Goal: Find specific page/section: Find specific page/section

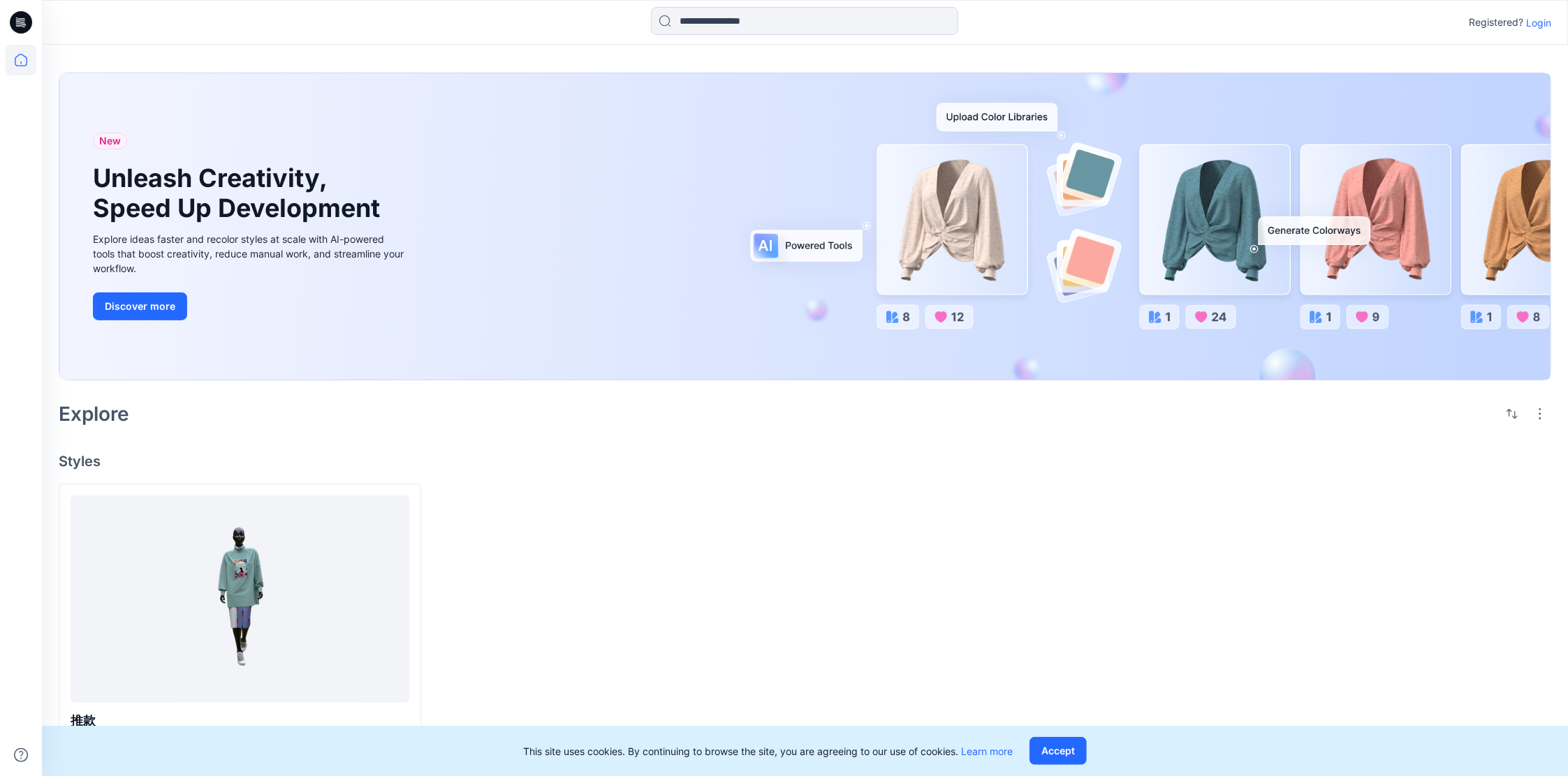
click at [1533, 22] on p "Login" at bounding box center [1538, 22] width 25 height 15
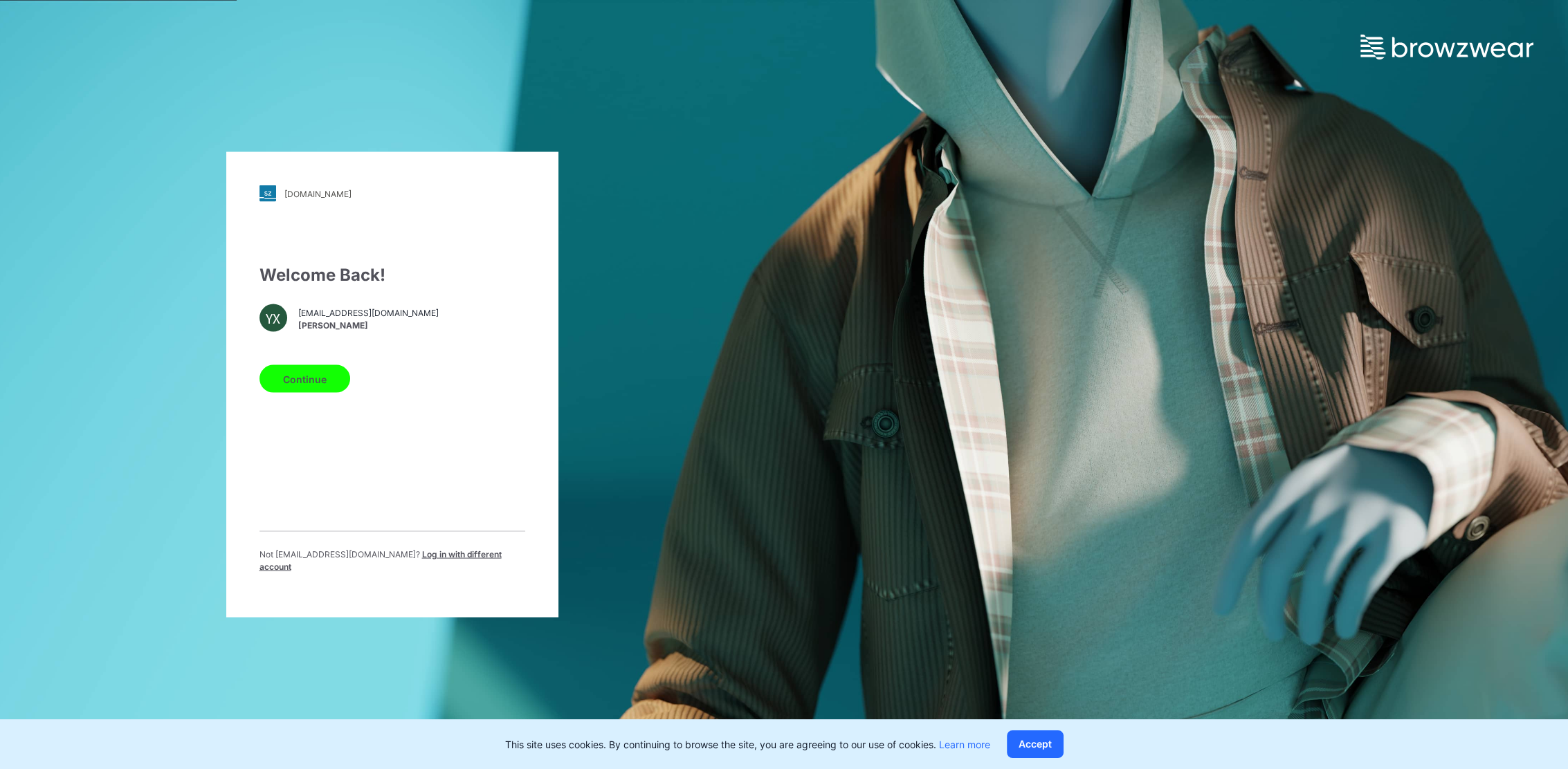
click at [342, 385] on button "Continue" at bounding box center [305, 379] width 91 height 27
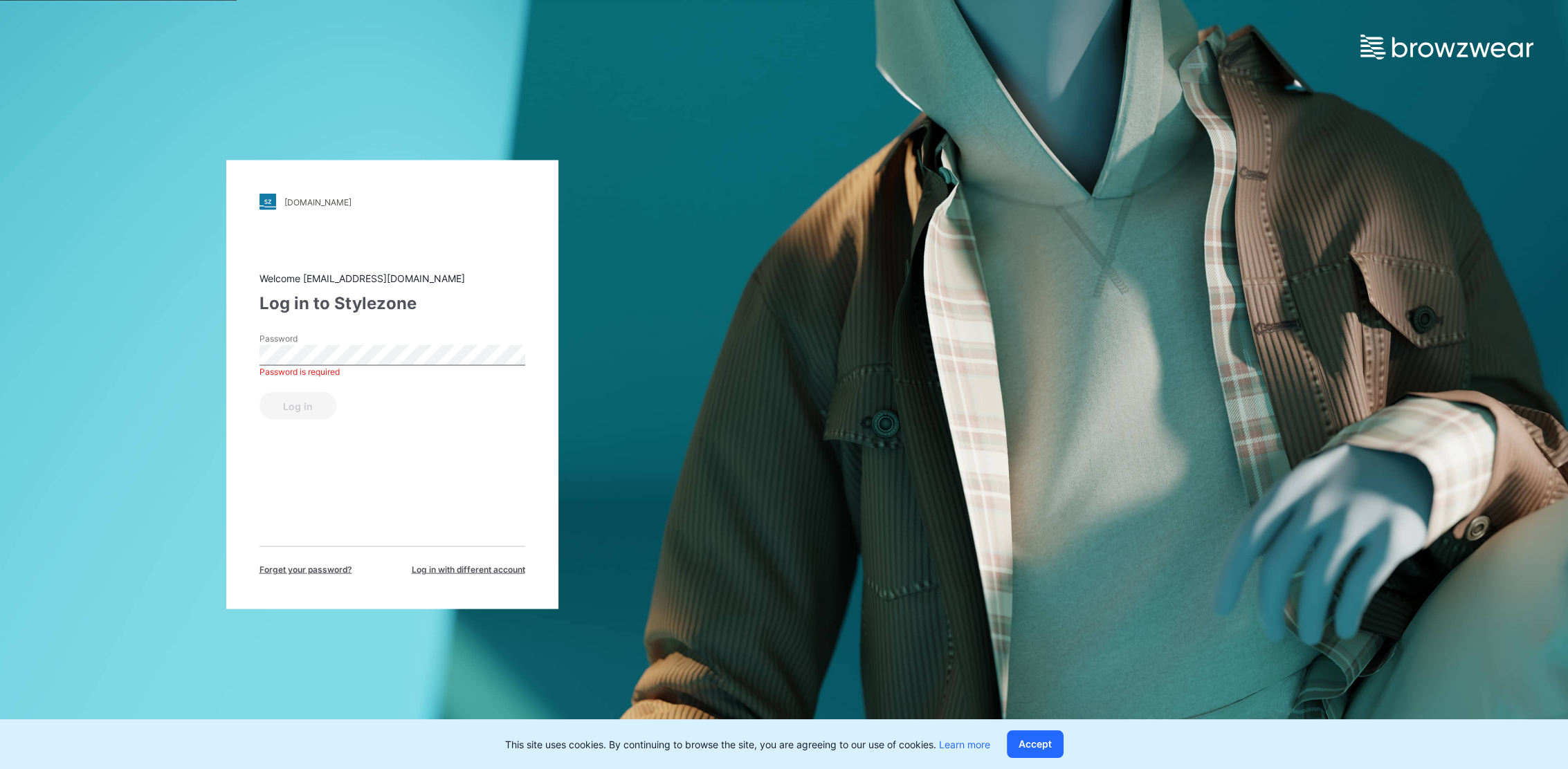
drag, startPoint x: 337, startPoint y: 365, endPoint x: 359, endPoint y: 332, distance: 39.7
click at [359, 332] on div "Welcome [EMAIL_ADDRESS][DOMAIN_NAME] Log in to Stylezone Password Password is r…" at bounding box center [392, 423] width 266 height 305
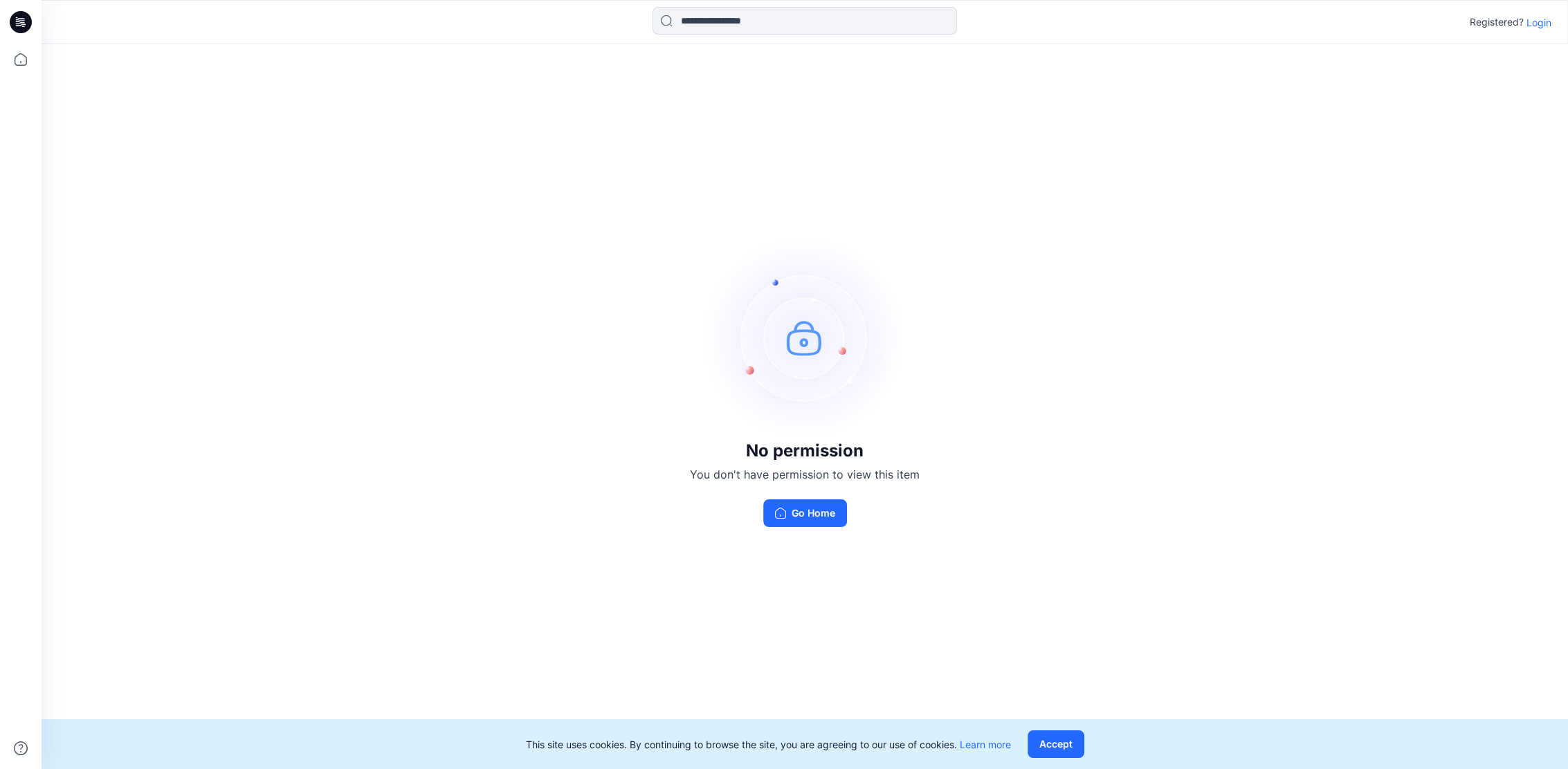
click at [824, 497] on div "No permission You don't have permission to view this item Go Home" at bounding box center [805, 484] width 230 height 86
click at [816, 525] on button "Go Home" at bounding box center [805, 513] width 84 height 27
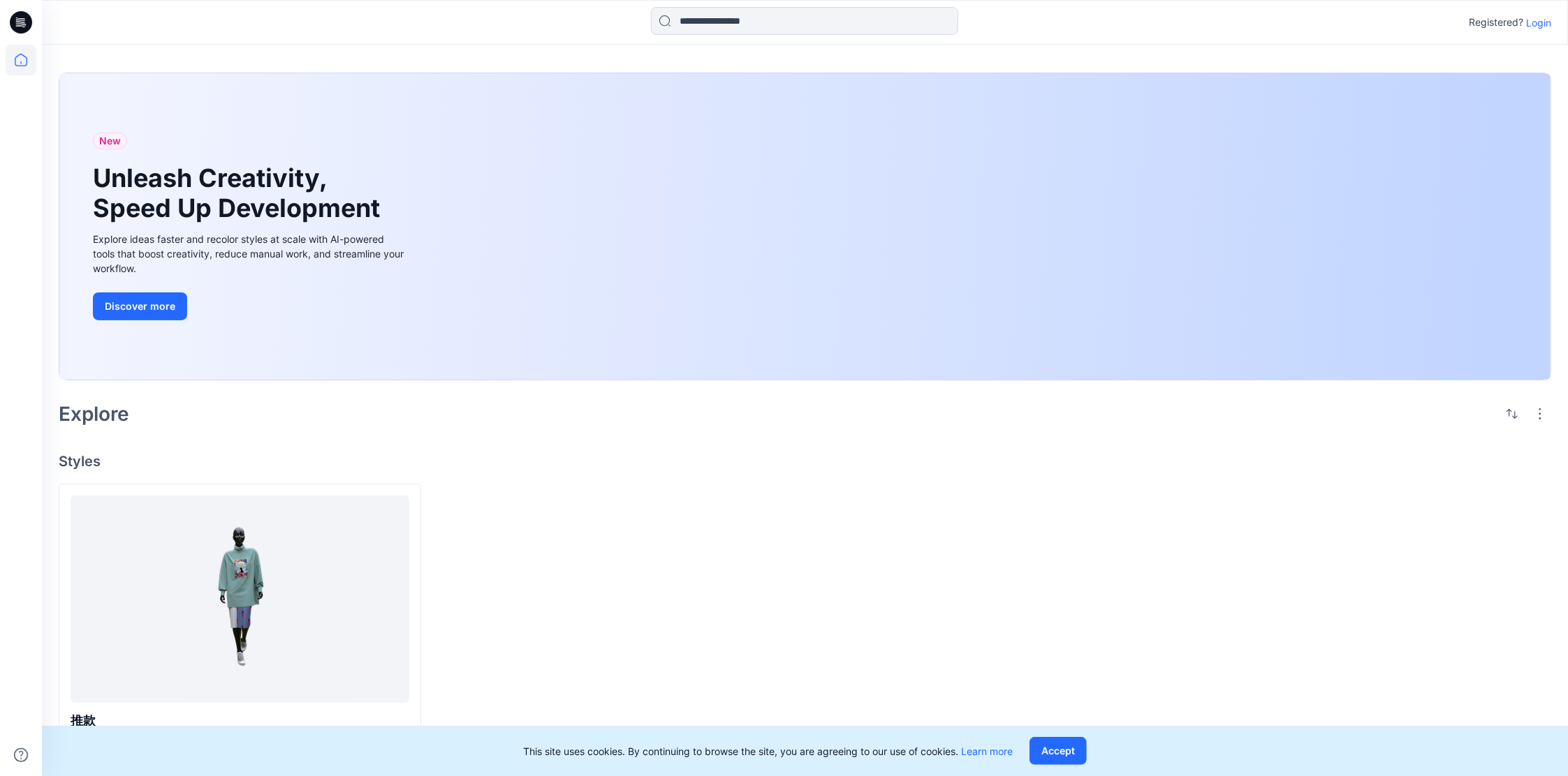
click at [1534, 25] on p "Login" at bounding box center [1538, 22] width 25 height 15
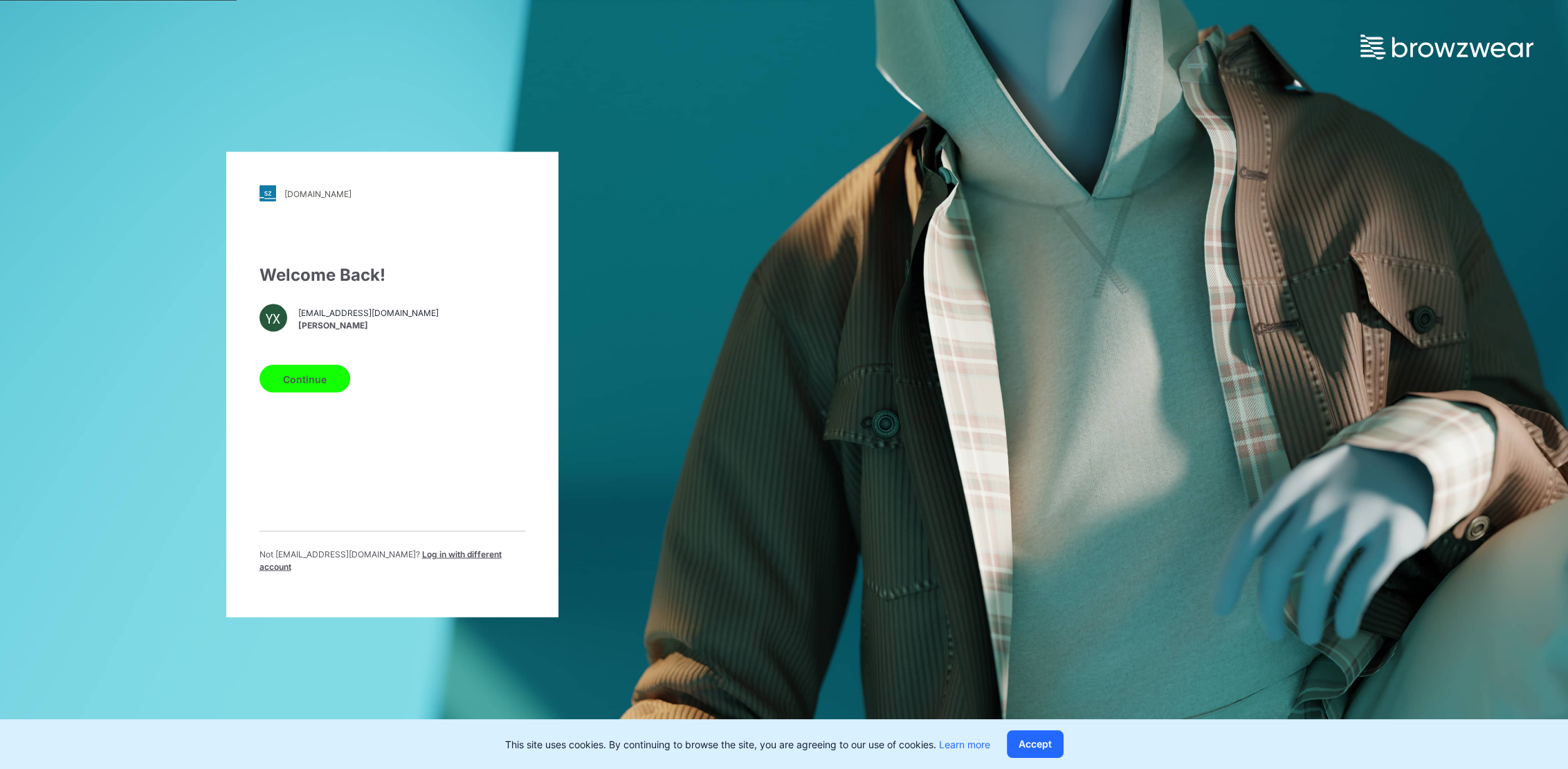
click at [272, 323] on div "YX" at bounding box center [273, 318] width 27 height 27
click at [300, 382] on button "Continue" at bounding box center [305, 379] width 91 height 27
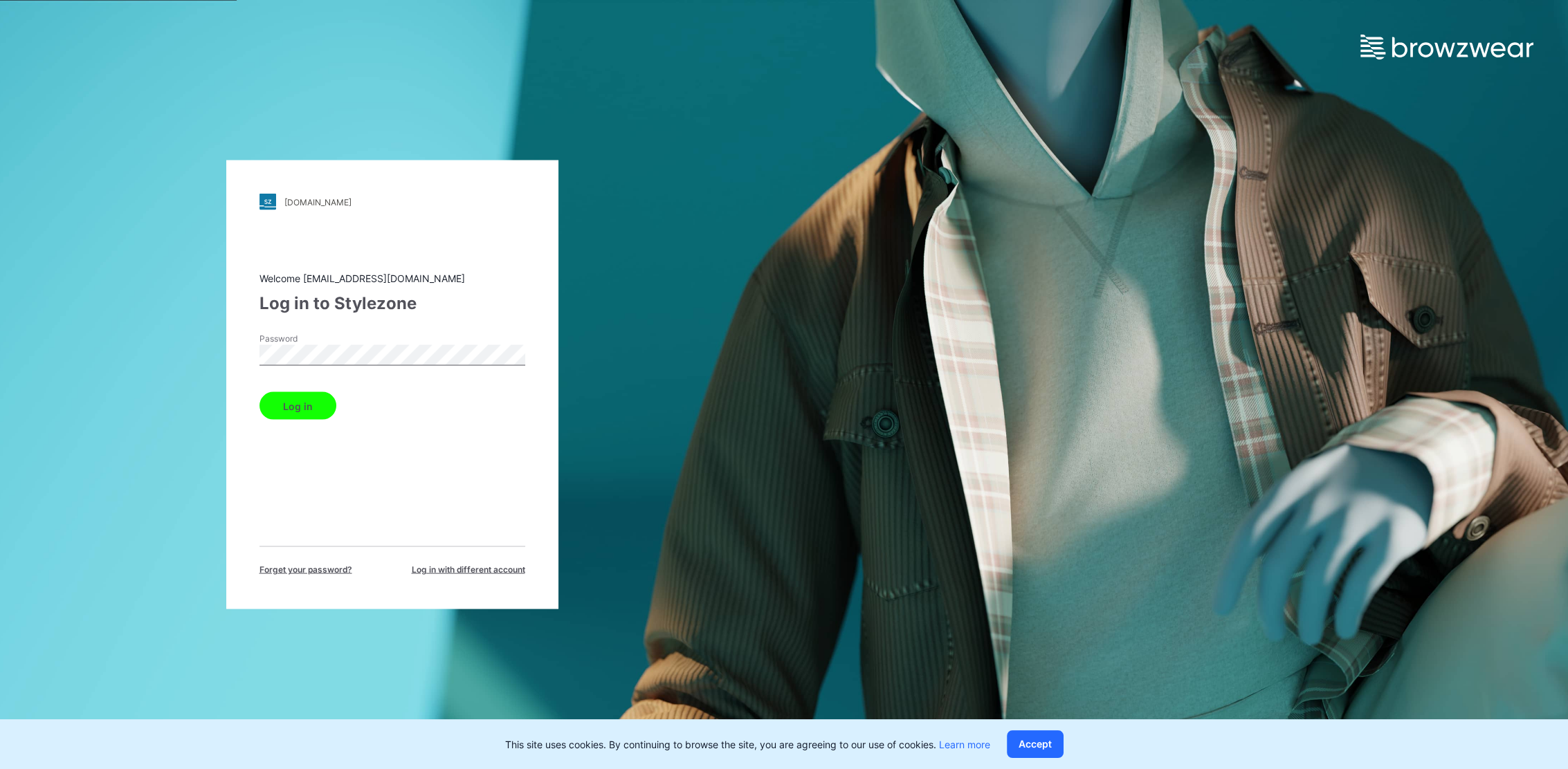
click at [194, 350] on div "bestgarmentgroup.stylezone.com Loading... Welcome xuyinuo@chinabestgroup.net Lo…" at bounding box center [391, 384] width 784 height 769
click at [260, 392] on button "Log in" at bounding box center [298, 406] width 77 height 27
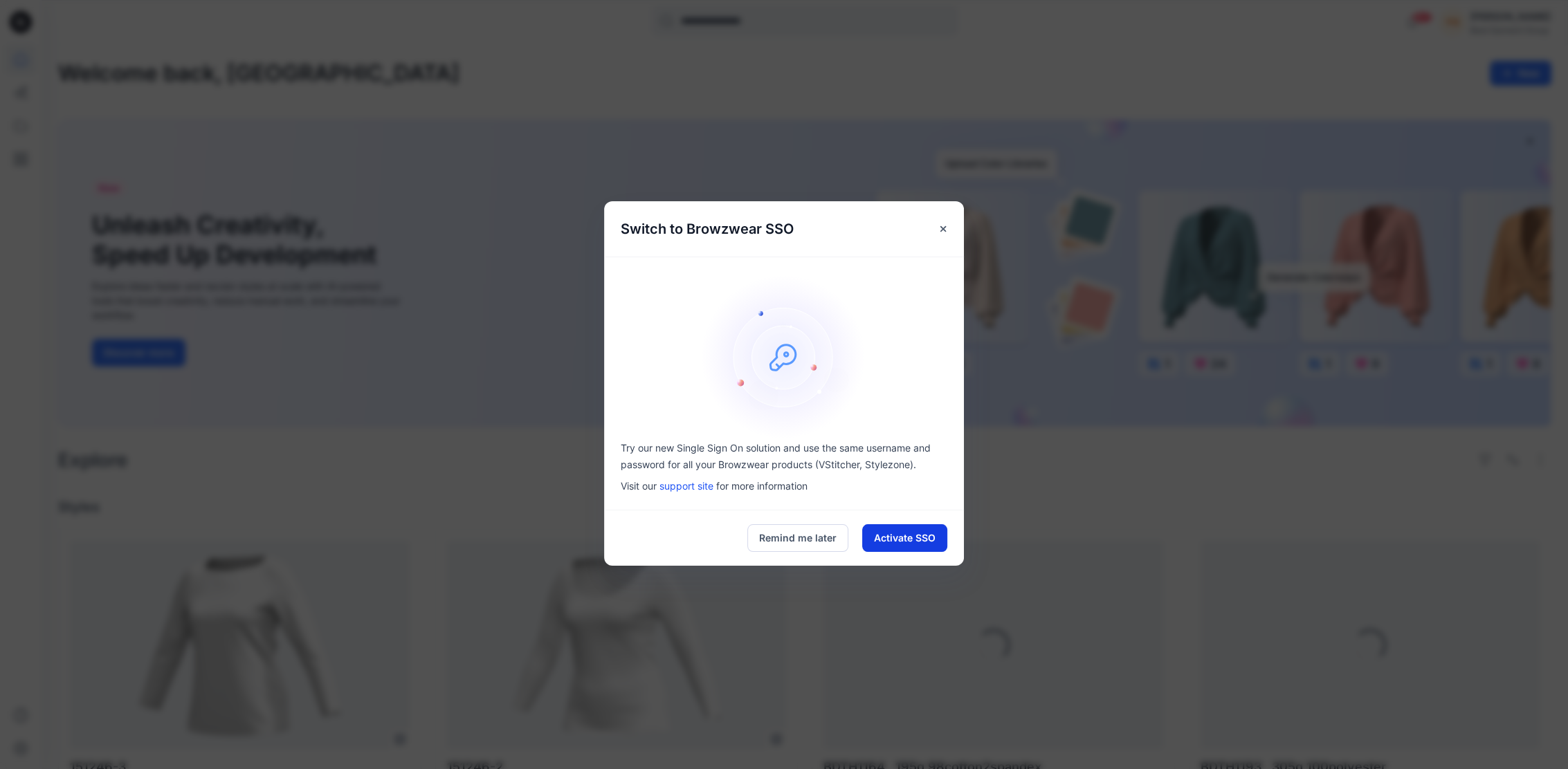
click at [920, 537] on button "Activate SSO" at bounding box center [905, 538] width 85 height 27
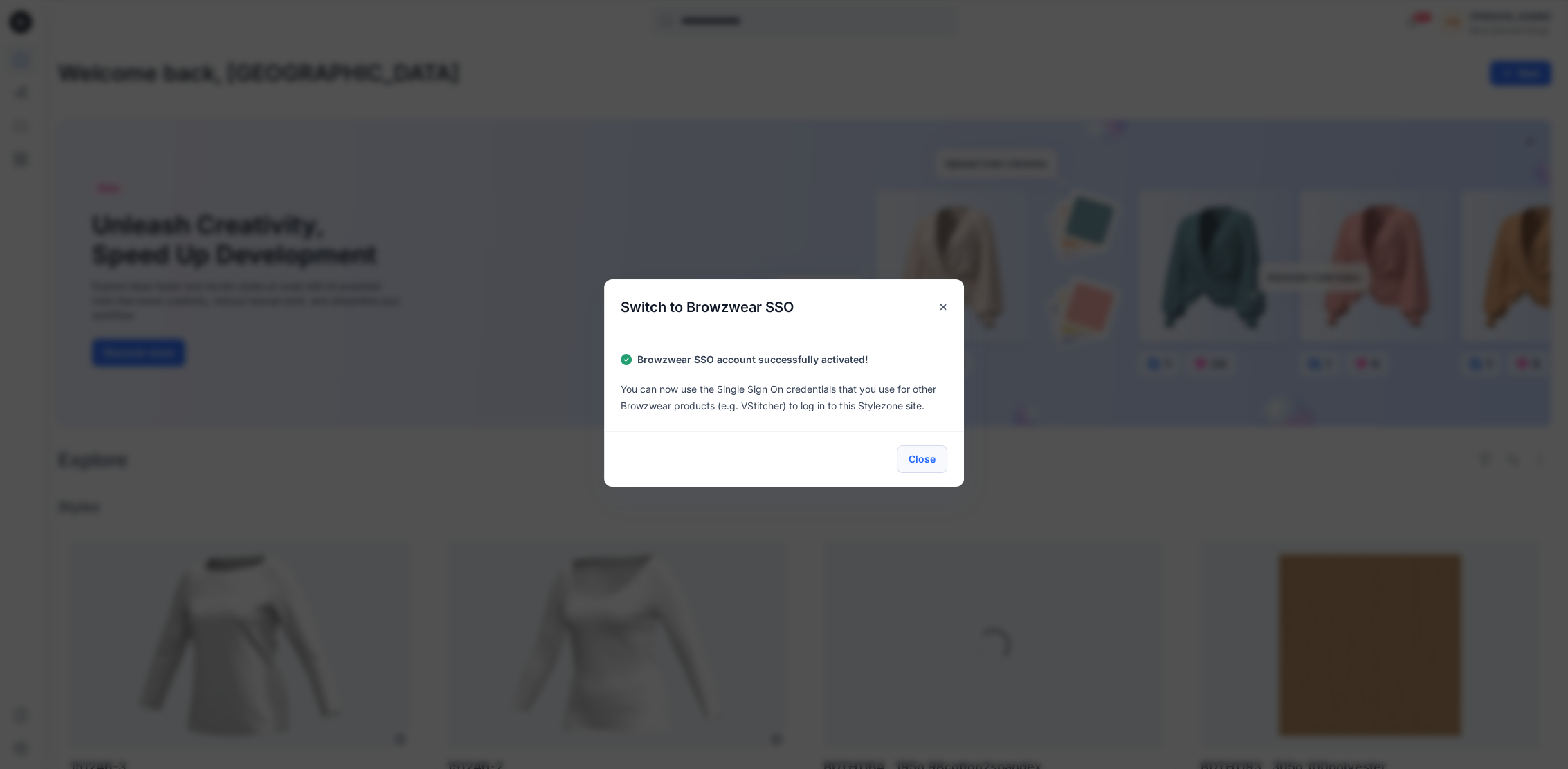
drag, startPoint x: 937, startPoint y: 451, endPoint x: 924, endPoint y: 452, distance: 13.0
click at [937, 451] on button "Close" at bounding box center [921, 459] width 50 height 27
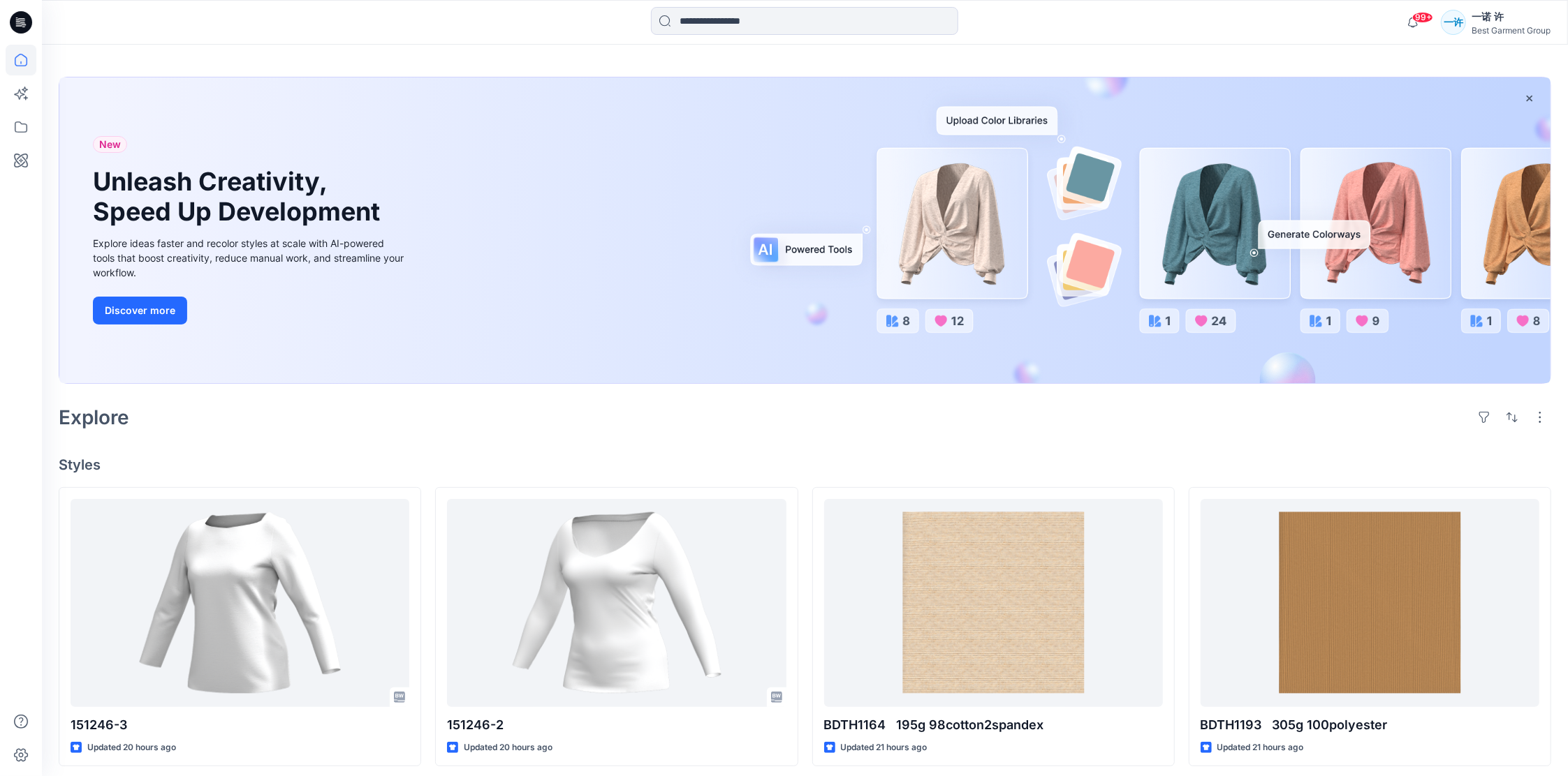
scroll to position [28, 0]
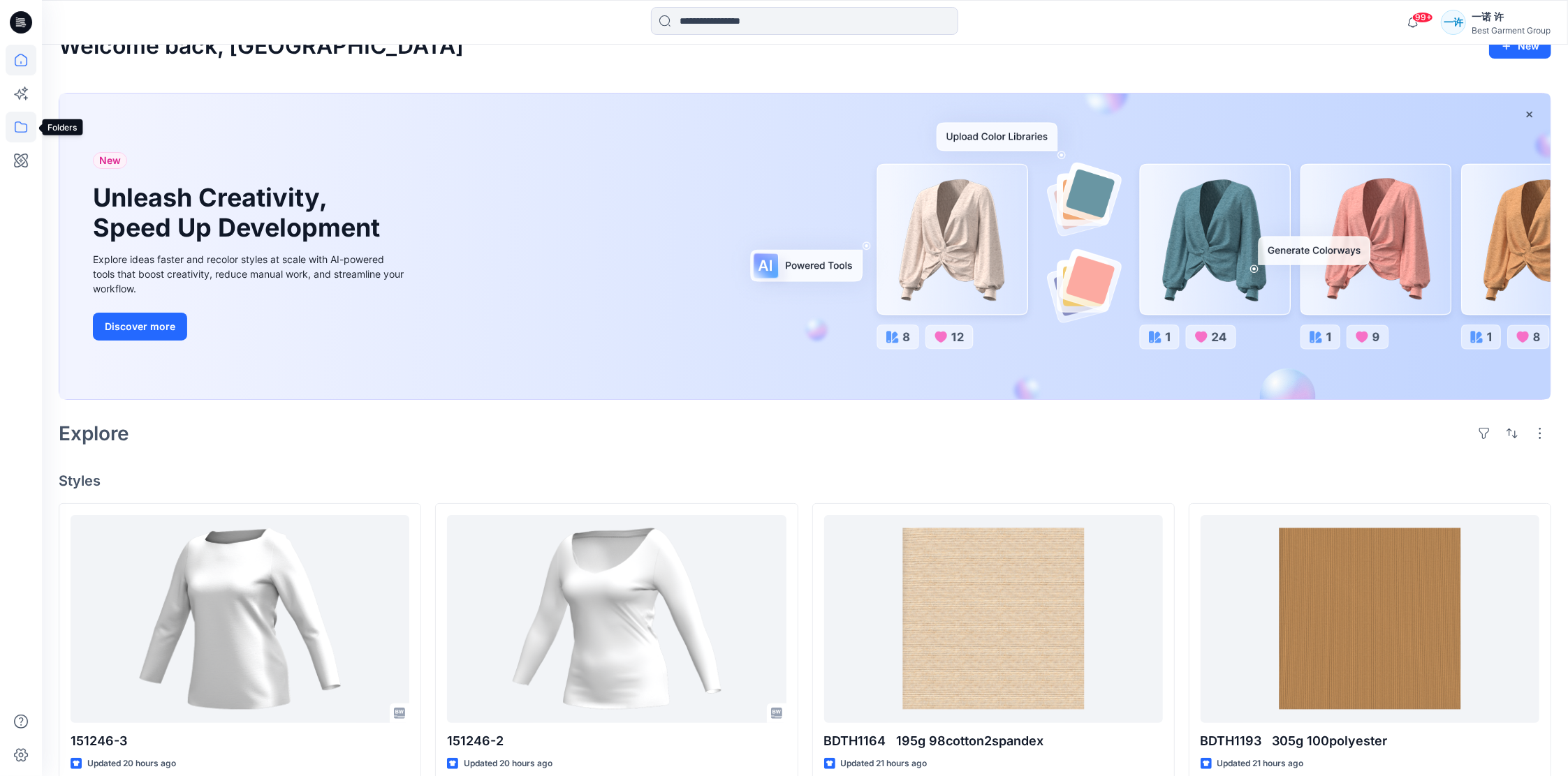
click at [15, 114] on icon at bounding box center [21, 127] width 31 height 31
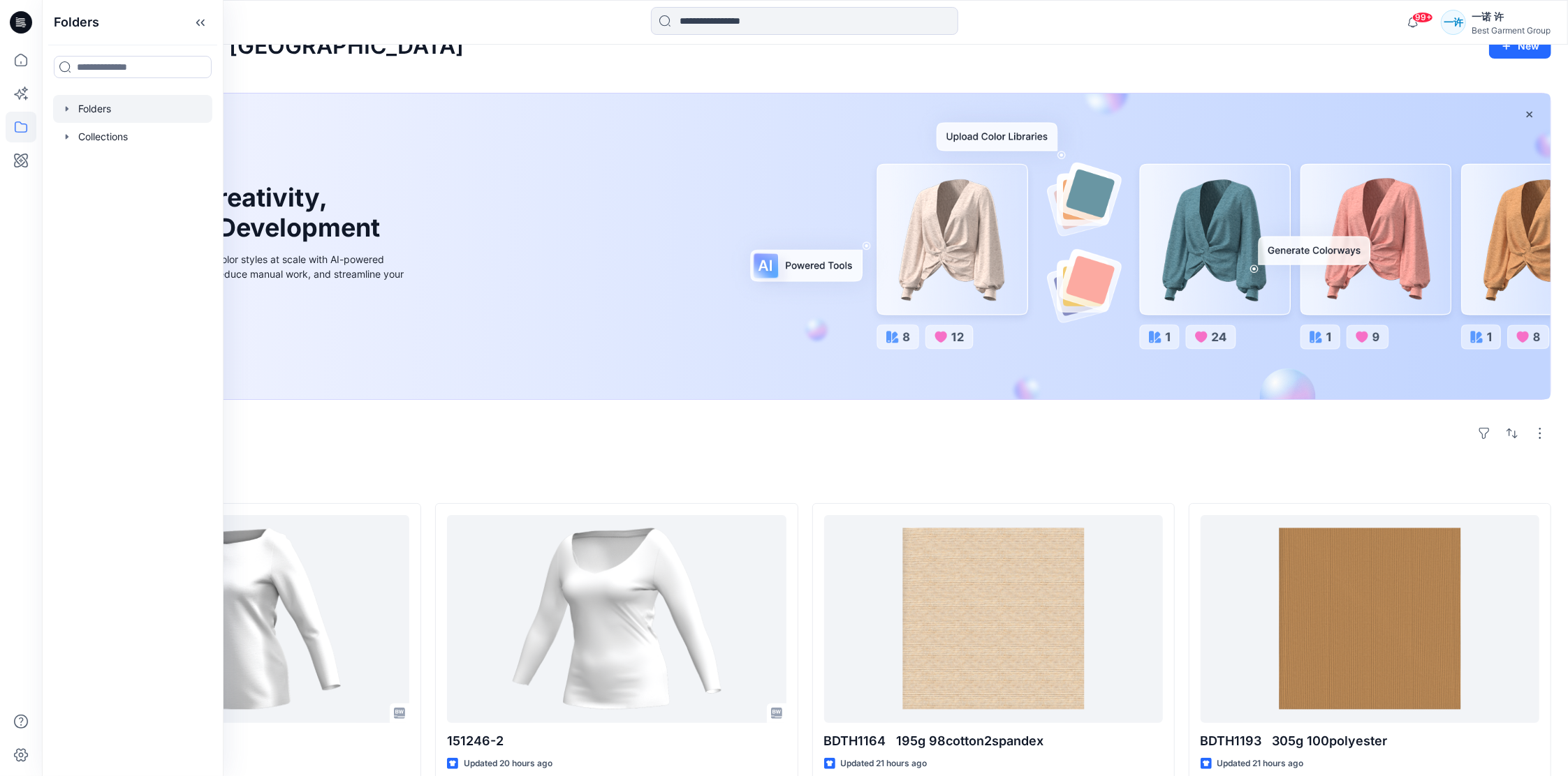
click at [128, 98] on div at bounding box center [132, 109] width 159 height 28
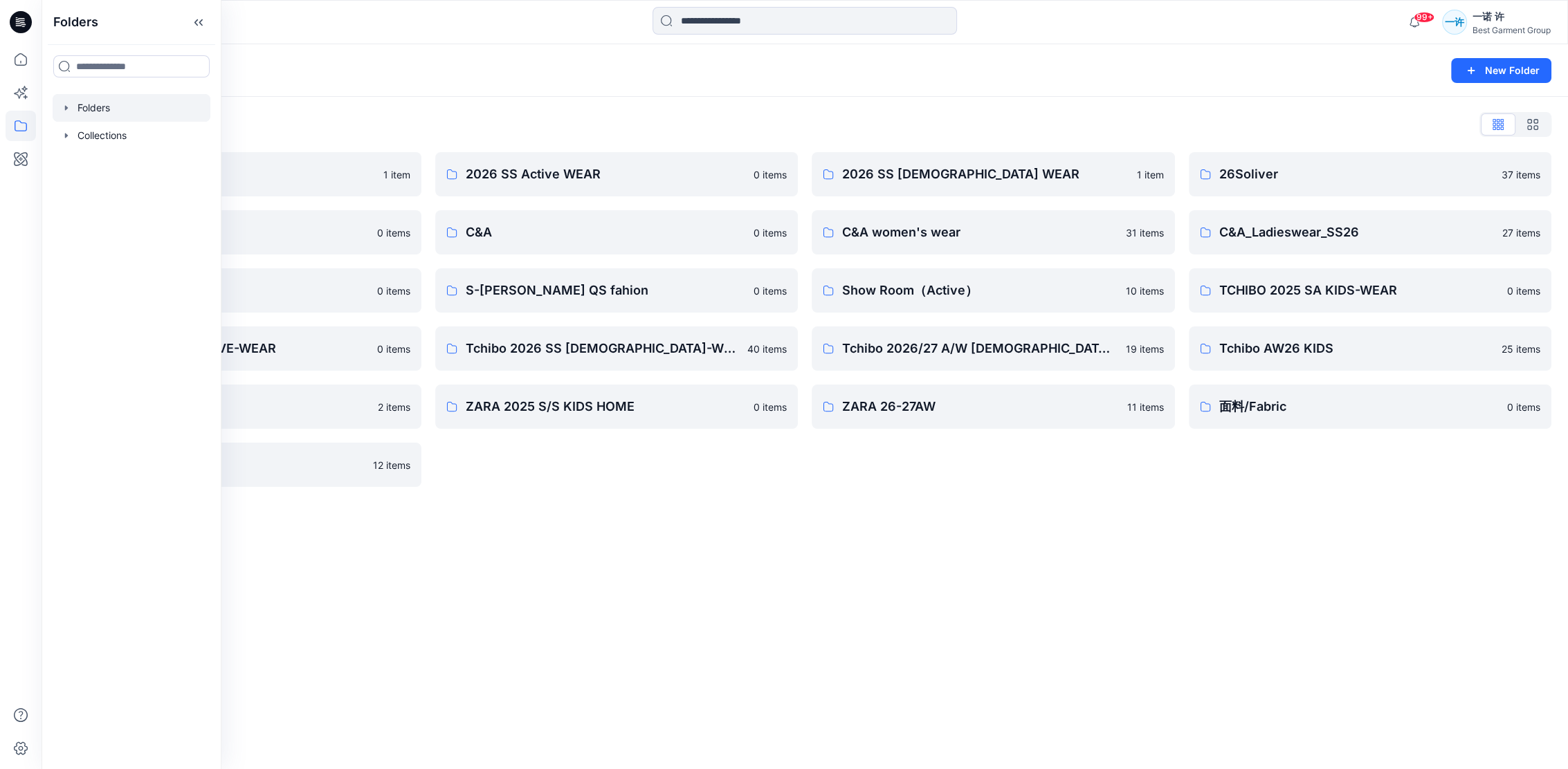
click at [1201, 459] on div "26Soliver 37 items C&A_Ladieswear_SS26 27 items TCHIBO 2025 SA KIDS-WEAR 0 item…" at bounding box center [1370, 320] width 363 height 335
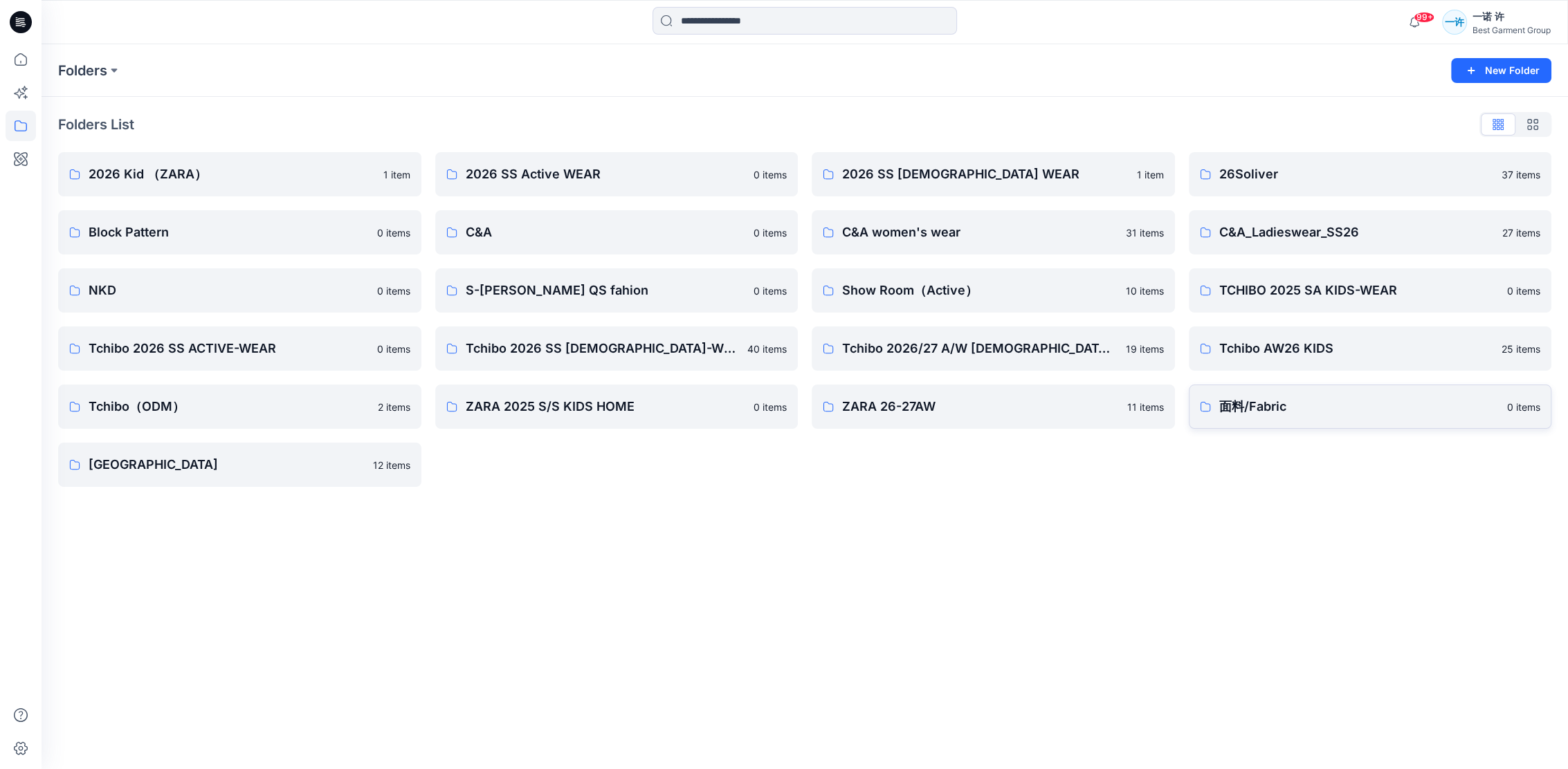
click at [1260, 408] on p "面料/Fabric" at bounding box center [1359, 407] width 280 height 19
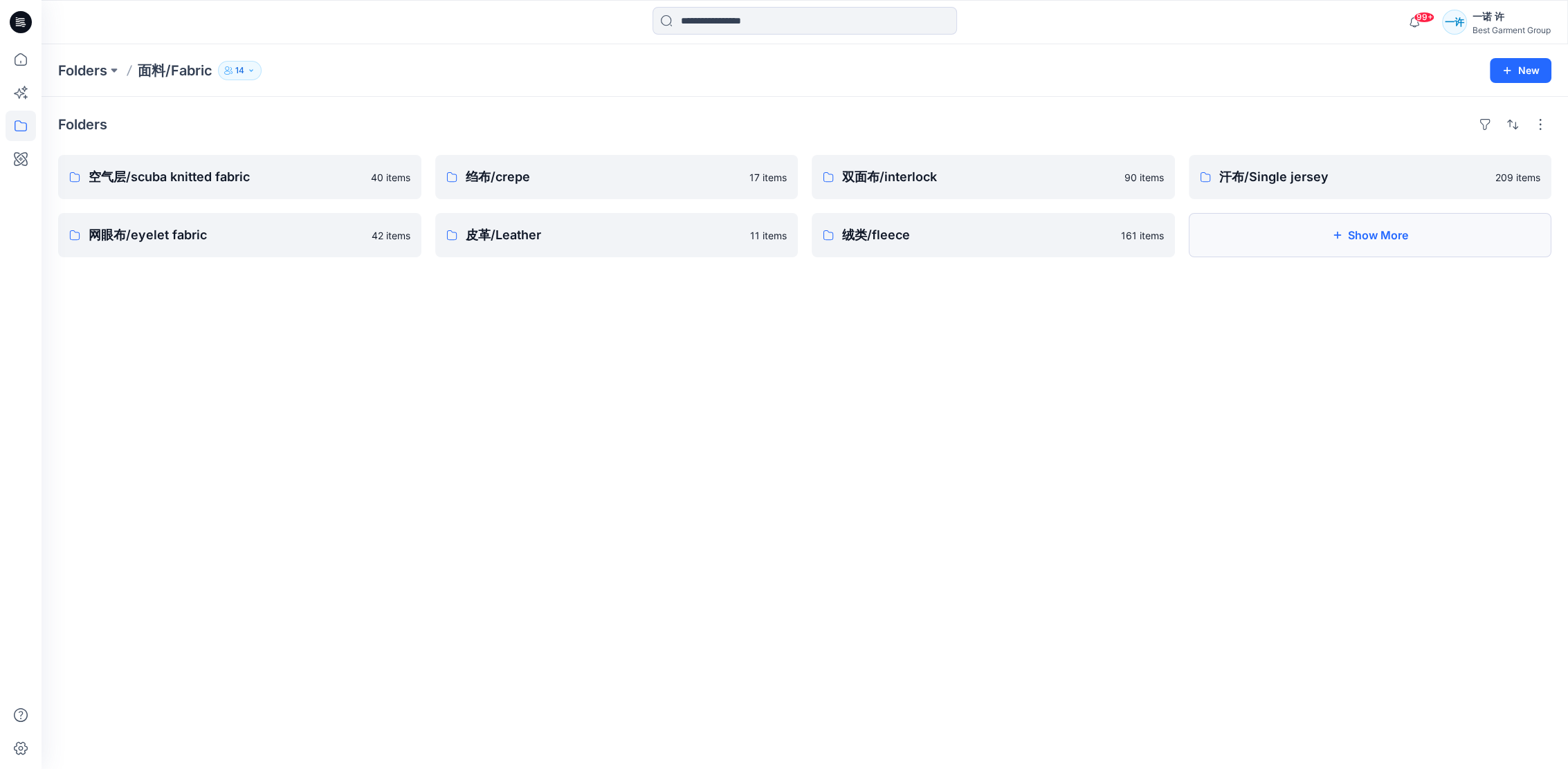
click at [1254, 235] on button "Show More" at bounding box center [1370, 235] width 363 height 44
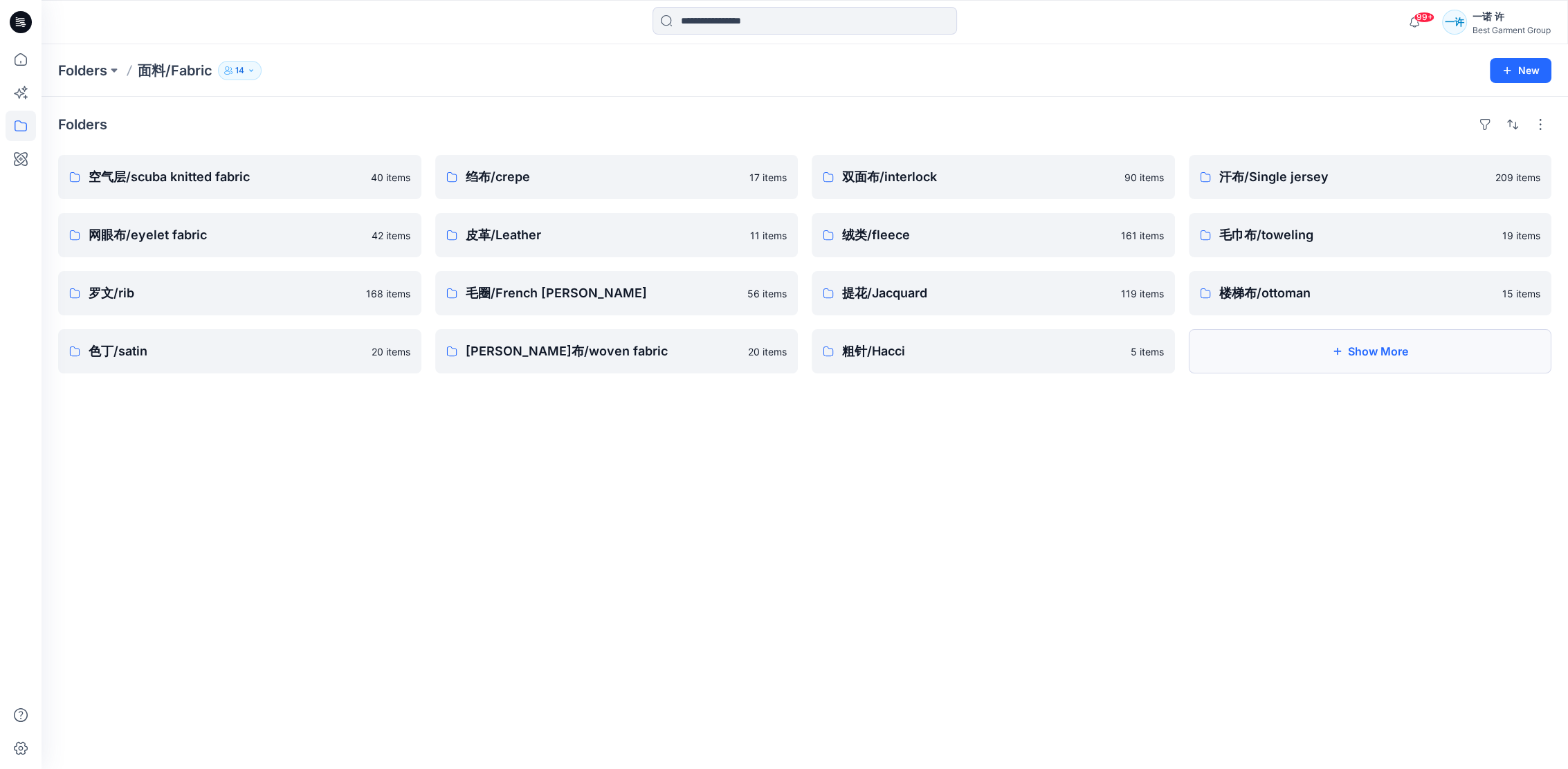
click at [1274, 360] on button "Show More" at bounding box center [1370, 351] width 363 height 44
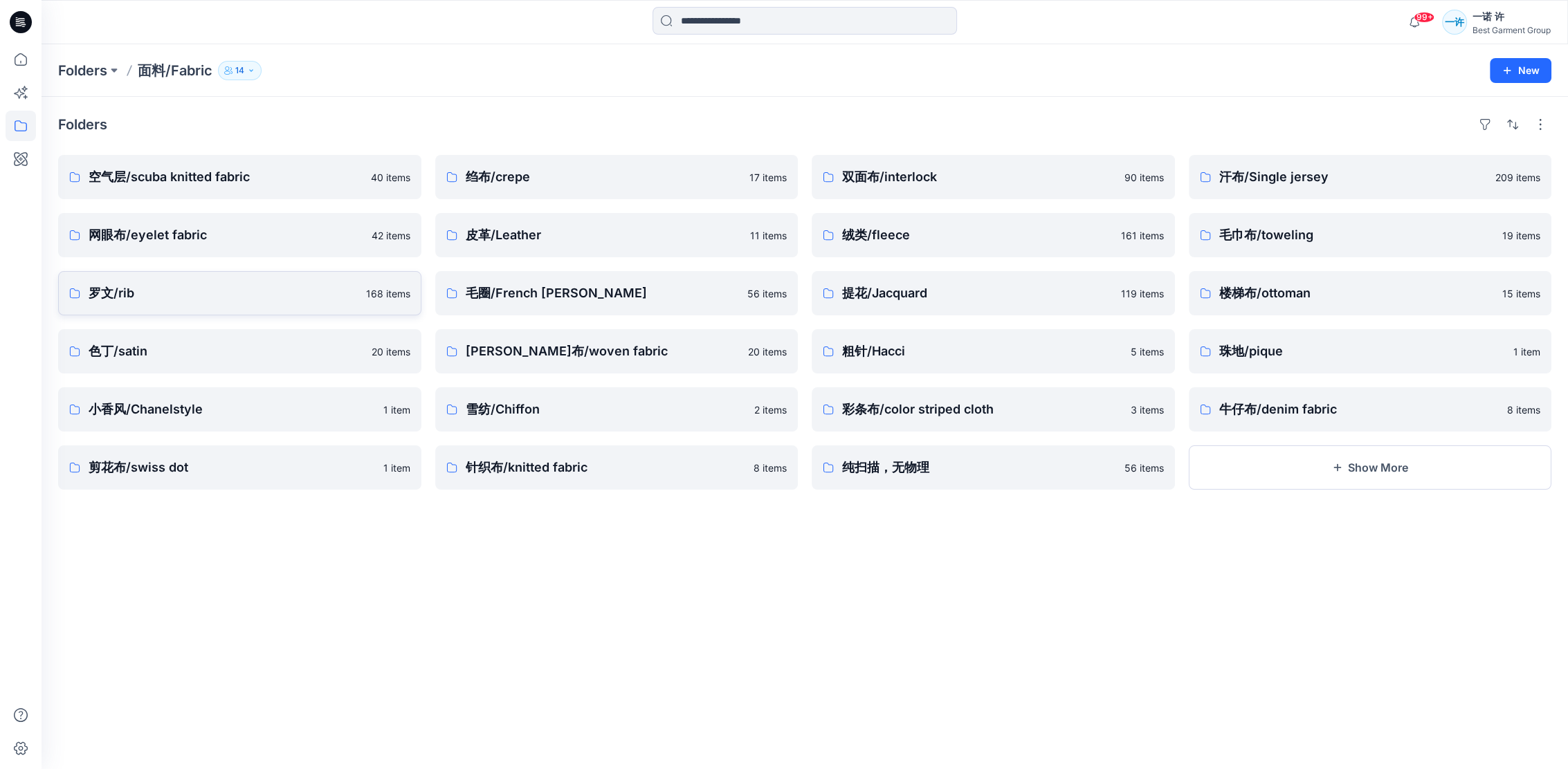
click at [141, 272] on link "罗文/rib 168 items" at bounding box center [239, 293] width 363 height 44
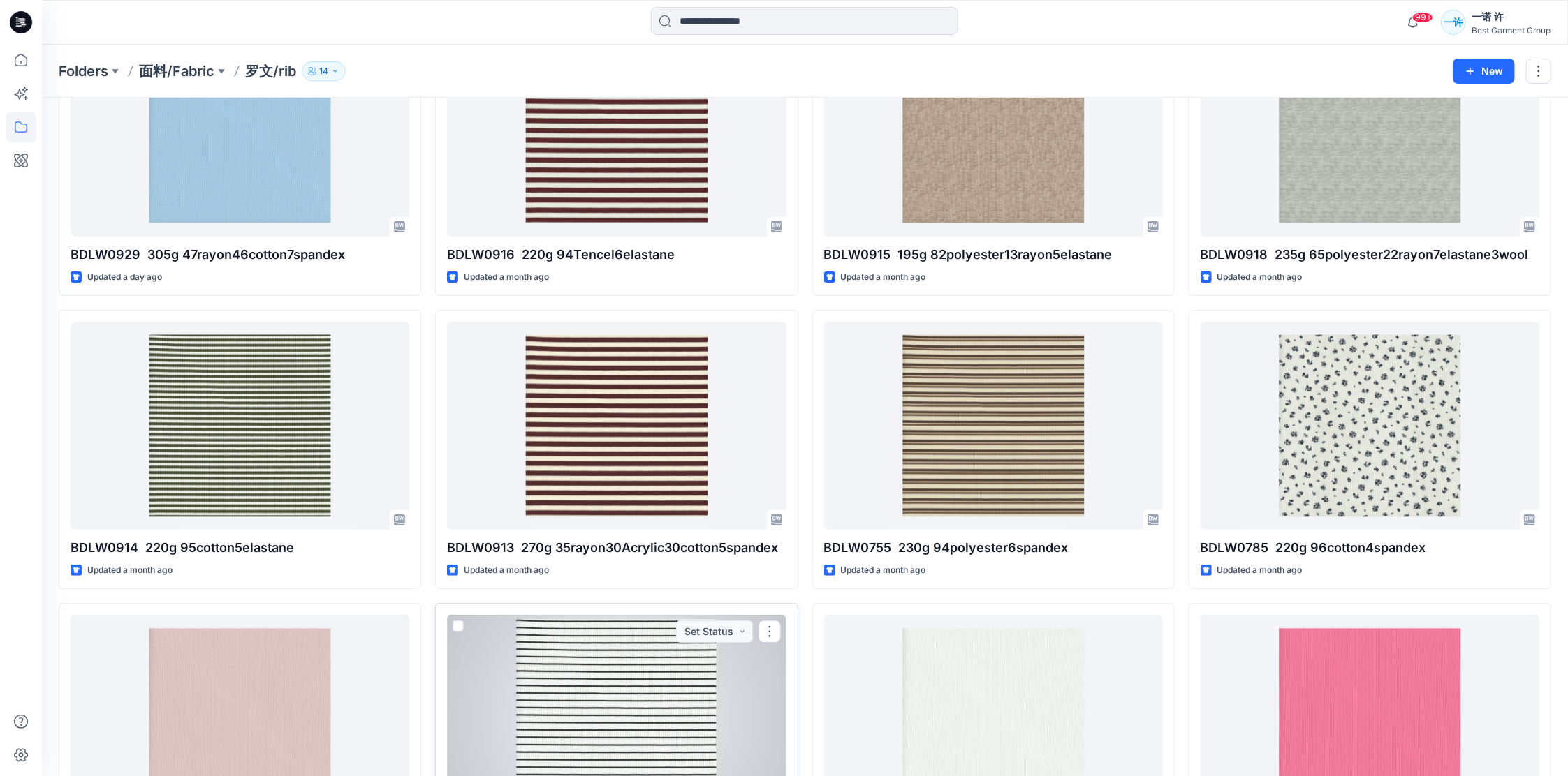
scroll to position [126, 0]
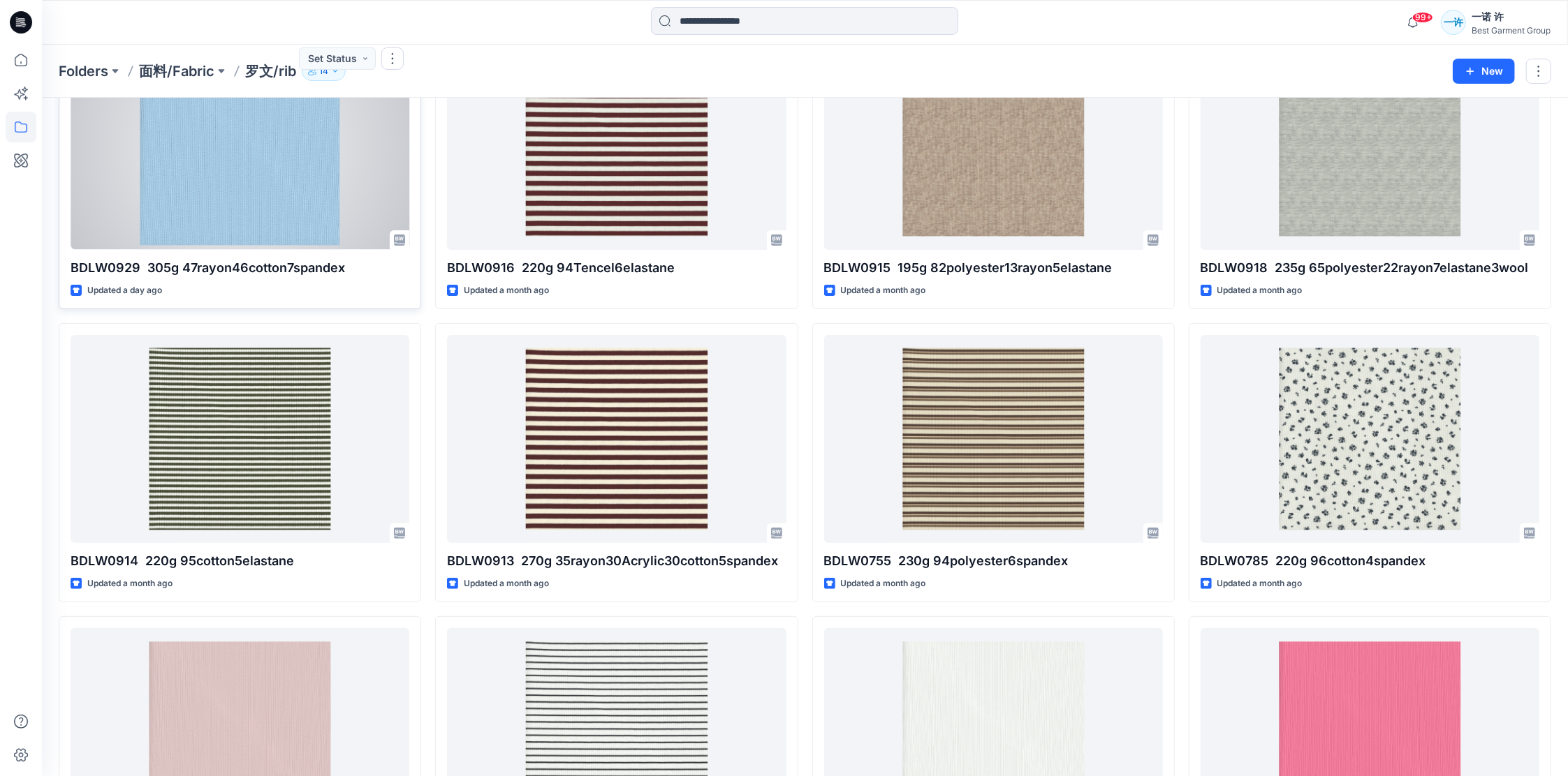
click at [276, 180] on div at bounding box center [240, 146] width 339 height 208
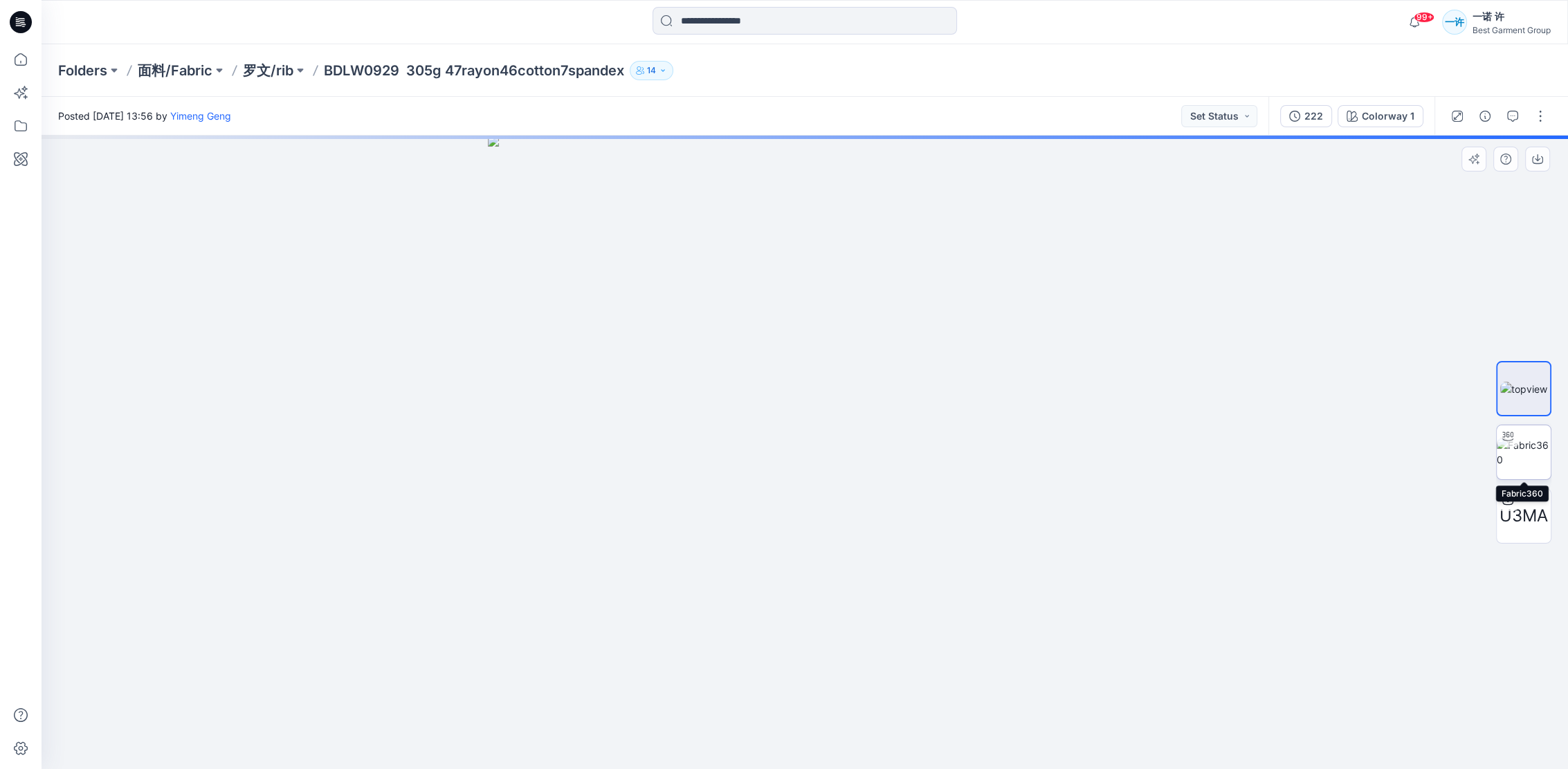
click at [1533, 456] on img at bounding box center [1523, 452] width 54 height 29
click at [1529, 519] on span "U3MA" at bounding box center [1524, 515] width 49 height 25
